Goal: Transaction & Acquisition: Book appointment/travel/reservation

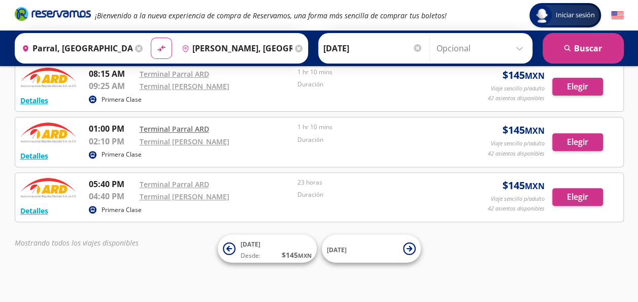
scroll to position [115, 0]
click at [157, 49] on icon at bounding box center [160, 49] width 7 height 6
type input "[PERSON_NAME], [GEOGRAPHIC_DATA]"
type input "Parral, [GEOGRAPHIC_DATA]"
click at [171, 33] on div "Origen heroicons:map-pin-20-solid Jiménez, Chihuahua Destino pin-outline Parral…" at bounding box center [161, 48] width 293 height 30
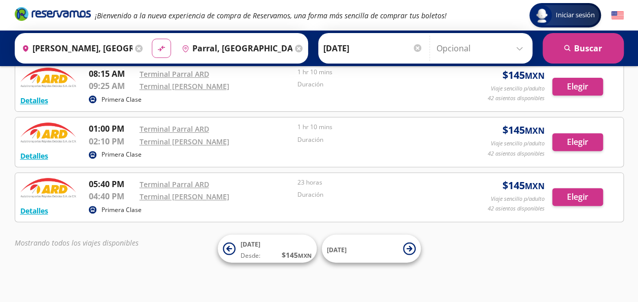
click at [159, 48] on icon at bounding box center [160, 49] width 7 height 6
type input "Parral, [GEOGRAPHIC_DATA]"
type input "[PERSON_NAME], [GEOGRAPHIC_DATA]"
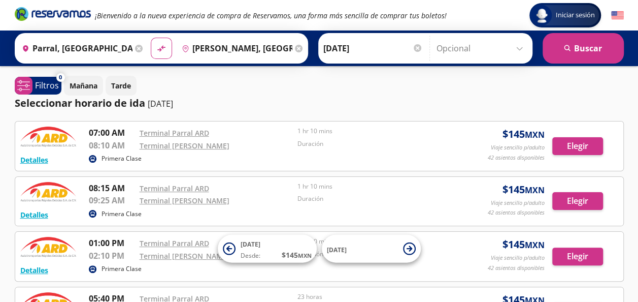
scroll to position [0, 0]
click at [386, 57] on input "[DATE]" at bounding box center [373, 48] width 100 height 25
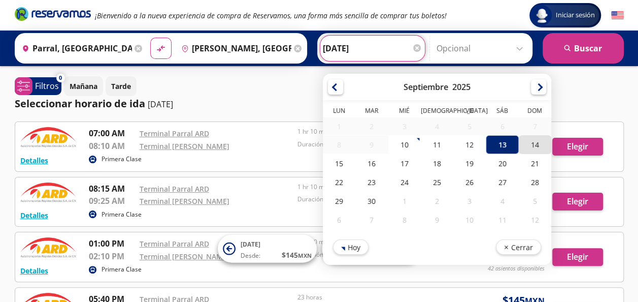
click at [524, 146] on div "14" at bounding box center [534, 144] width 32 height 19
type input "14-Sep-25"
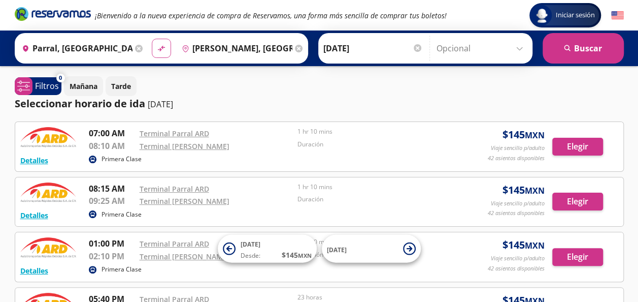
click at [152, 41] on button "material-symbols:compare-arrows-rounded" at bounding box center [161, 48] width 19 height 19
type input "[PERSON_NAME], [GEOGRAPHIC_DATA]"
type input "Parral, [GEOGRAPHIC_DATA]"
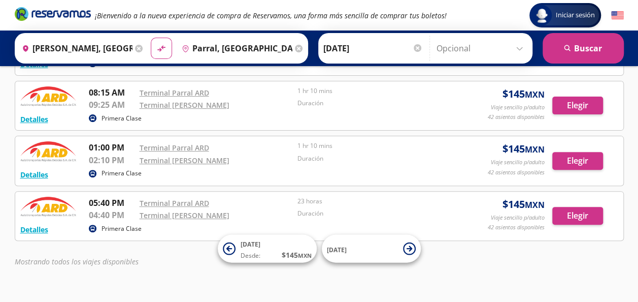
scroll to position [102, 0]
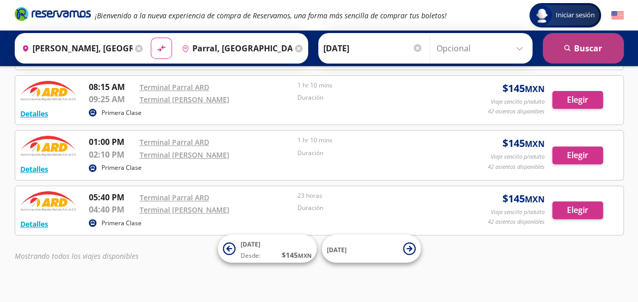
click at [602, 55] on button "search Buscar" at bounding box center [583, 48] width 81 height 30
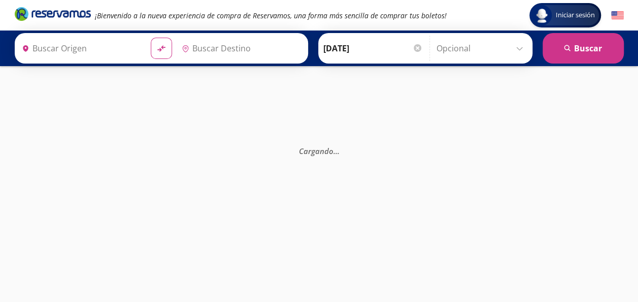
type input "[PERSON_NAME], [GEOGRAPHIC_DATA]"
type input "Parral, [GEOGRAPHIC_DATA]"
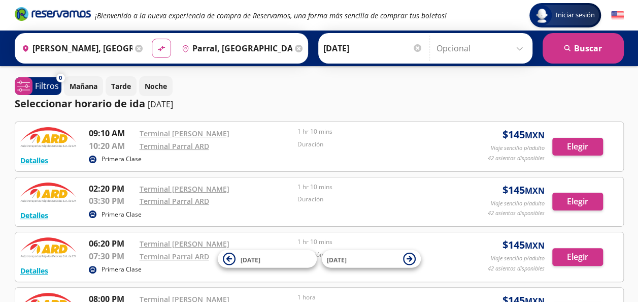
click at [164, 49] on button "material-symbols:compare-arrows-rounded" at bounding box center [161, 48] width 19 height 19
type input "Parral, [GEOGRAPHIC_DATA]"
type input "[PERSON_NAME], [GEOGRAPHIC_DATA]"
click at [342, 45] on input "14-Sep-25" at bounding box center [373, 48] width 100 height 25
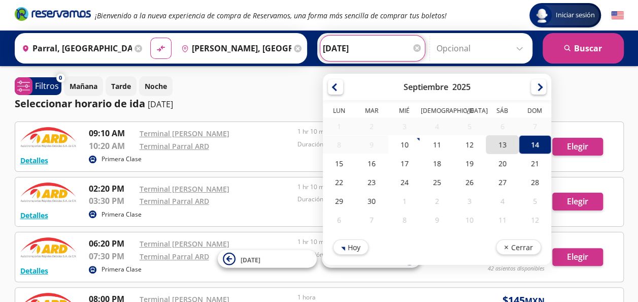
click at [495, 149] on div "13" at bounding box center [502, 144] width 32 height 19
type input "[DATE]"
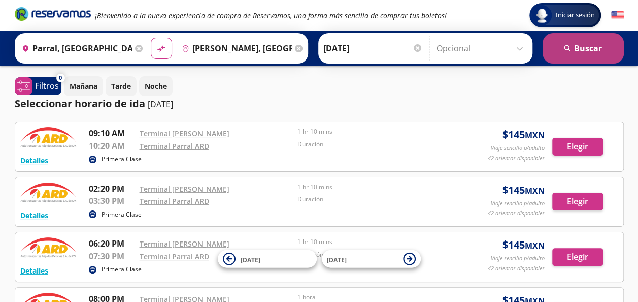
click at [574, 37] on button "search Buscar" at bounding box center [583, 48] width 81 height 30
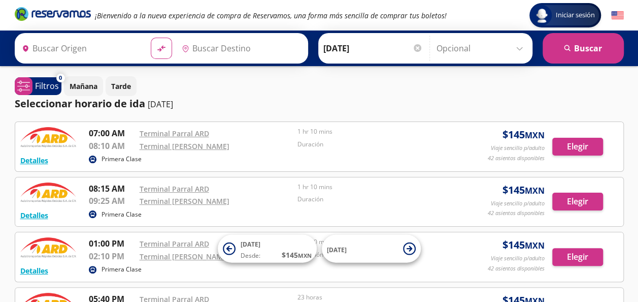
type input "Parral, [GEOGRAPHIC_DATA]"
type input "[PERSON_NAME], [GEOGRAPHIC_DATA]"
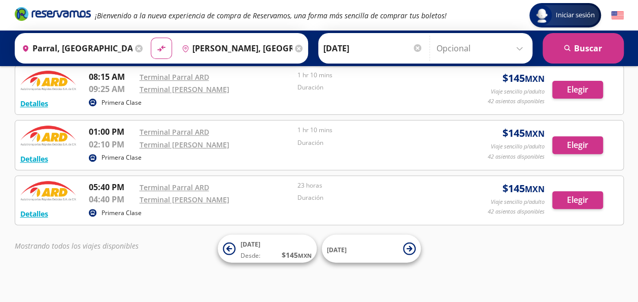
scroll to position [115, 0]
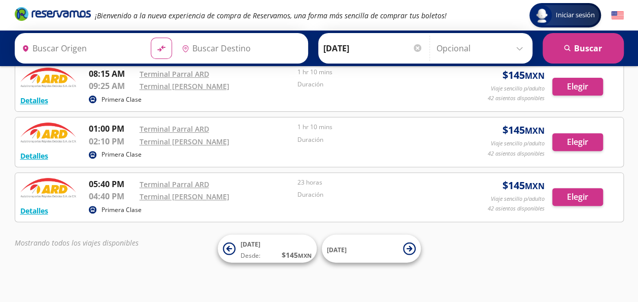
type input "Parral, [GEOGRAPHIC_DATA]"
type input "[PERSON_NAME], [GEOGRAPHIC_DATA]"
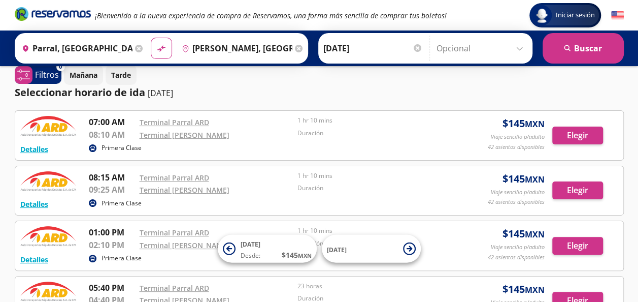
scroll to position [0, 0]
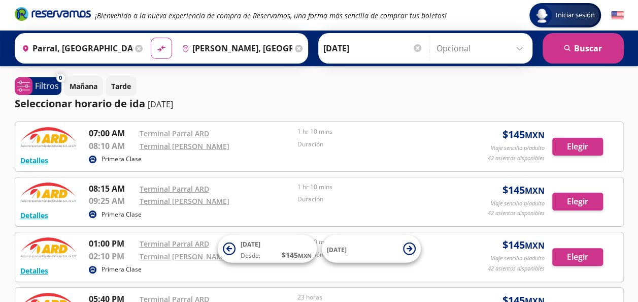
click at [622, 10] on img at bounding box center [617, 15] width 13 height 13
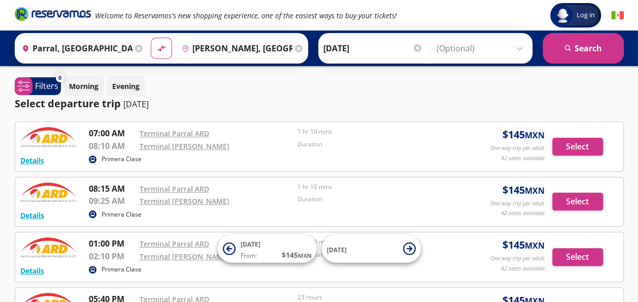
click at [617, 13] on img at bounding box center [617, 15] width 13 height 13
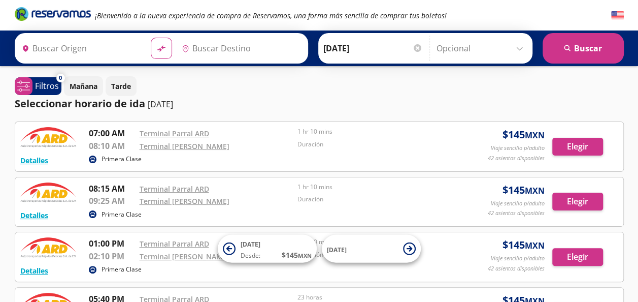
type input "[PERSON_NAME], [GEOGRAPHIC_DATA]"
type input "Parral, [GEOGRAPHIC_DATA]"
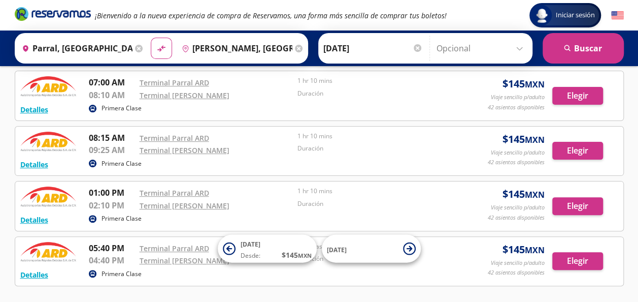
scroll to position [102, 0]
